Goal: Information Seeking & Learning: Learn about a topic

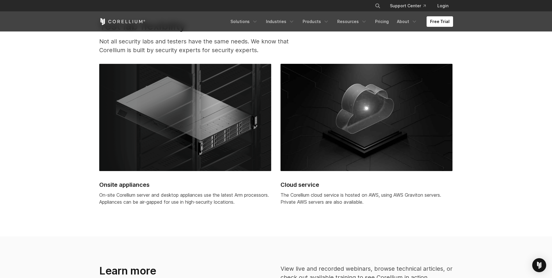
scroll to position [1514, 0]
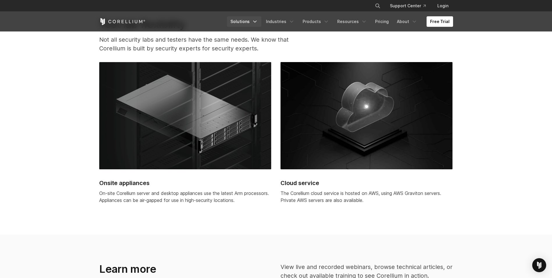
click at [258, 22] on icon "Navigation Menu" at bounding box center [255, 22] width 6 height 6
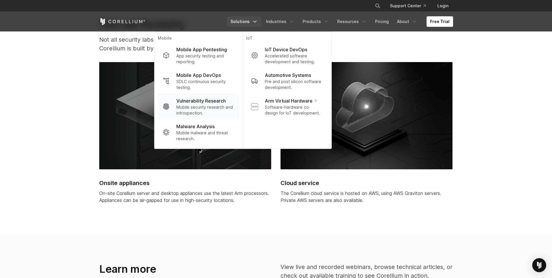
click at [226, 107] on p "Mobile security research and introspection." at bounding box center [205, 110] width 58 height 12
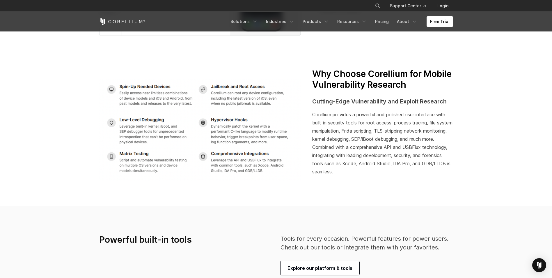
scroll to position [1099, 0]
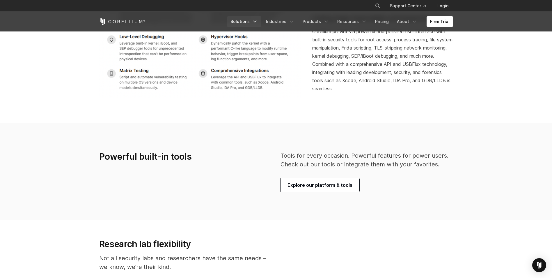
click at [257, 16] on link "Solutions" at bounding box center [244, 21] width 34 height 10
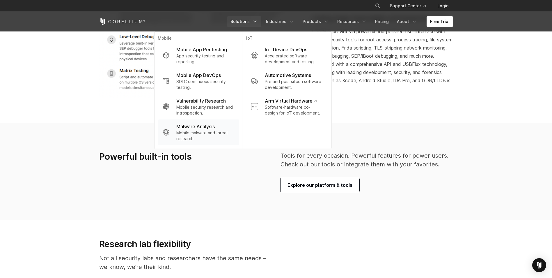
click at [215, 133] on p "Mobile malware and threat research." at bounding box center [205, 136] width 58 height 12
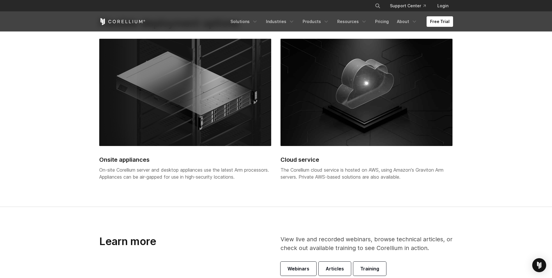
scroll to position [1223, 0]
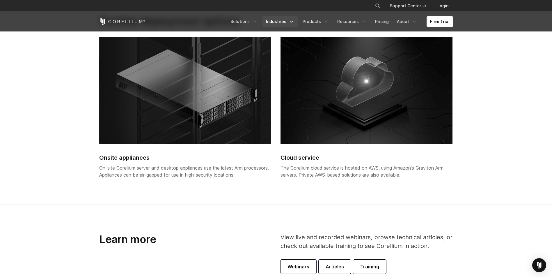
click at [289, 23] on link "Industries" at bounding box center [281, 21] width 36 height 10
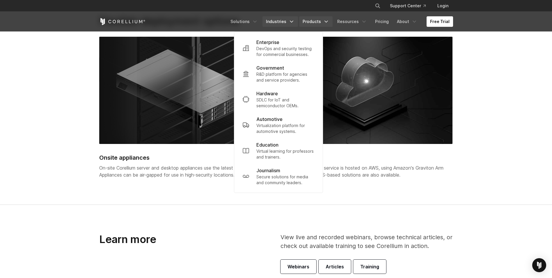
click at [325, 20] on link "Products" at bounding box center [315, 21] width 33 height 10
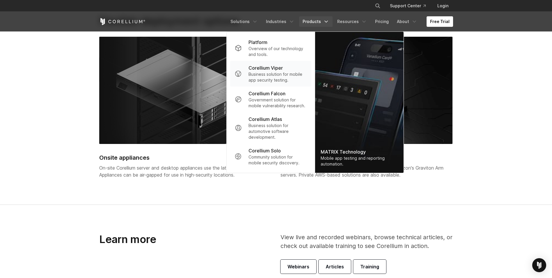
click at [294, 77] on p "Business solution for mobile app security testing." at bounding box center [278, 77] width 58 height 12
